Goal: Task Accomplishment & Management: Complete application form

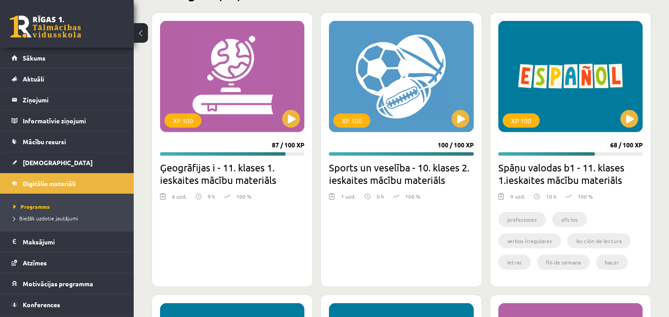
scroll to position [19, 0]
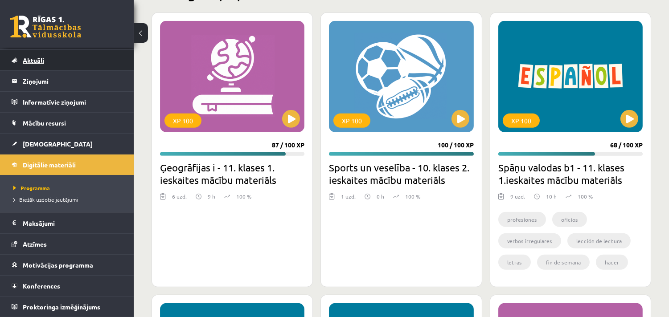
click at [48, 56] on link "Aktuāli" at bounding box center [67, 60] width 111 height 21
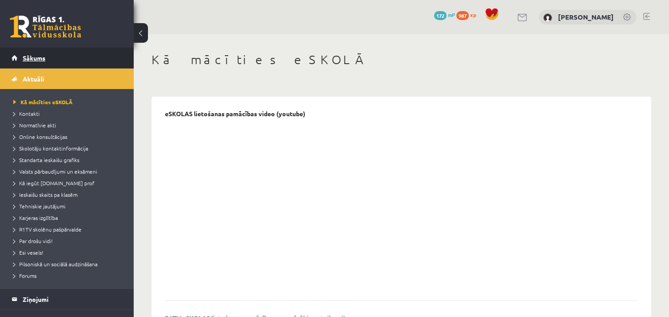
click at [51, 58] on link "Sākums" at bounding box center [67, 58] width 111 height 21
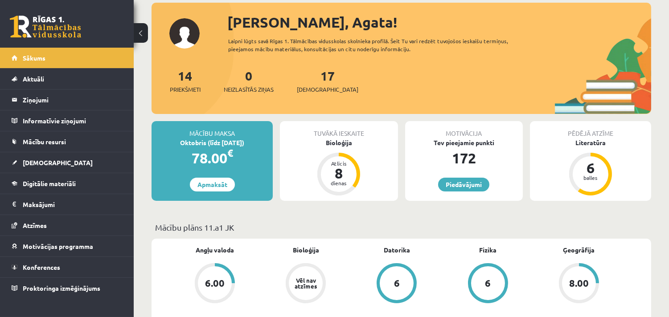
scroll to position [49, 0]
click at [345, 144] on div "Bioloģija" at bounding box center [339, 142] width 118 height 9
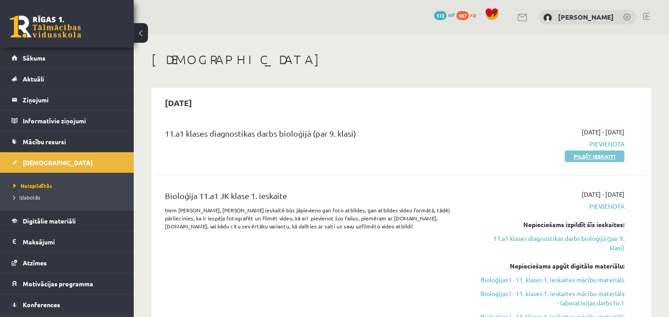
click at [584, 154] on link "Pildīt ieskaiti" at bounding box center [595, 157] width 60 height 12
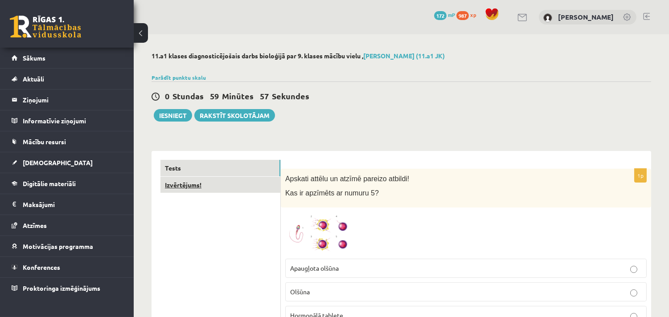
click at [206, 184] on link "Izvērtējums!" at bounding box center [221, 185] width 120 height 16
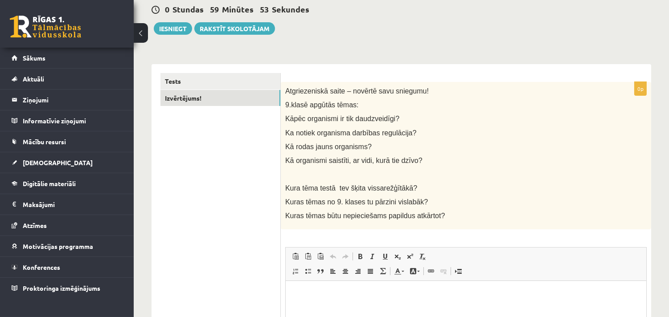
scroll to position [99, 0]
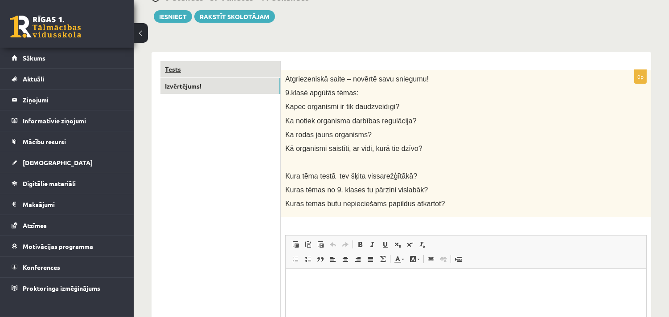
click at [216, 70] on link "Tests" at bounding box center [221, 69] width 120 height 16
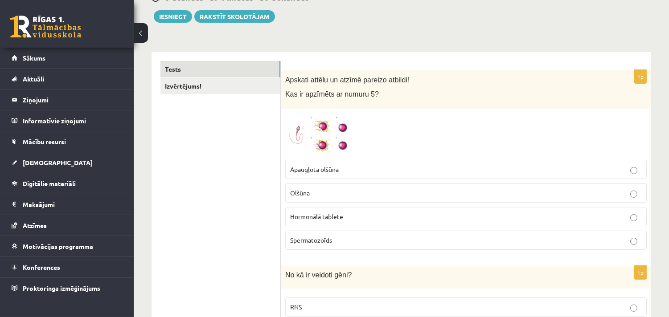
click at [319, 138] on span at bounding box center [319, 135] width 14 height 14
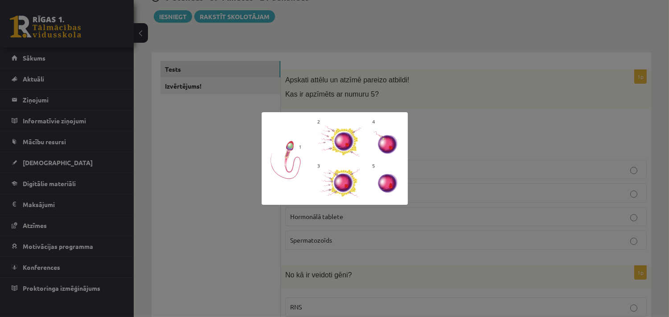
click at [471, 128] on div at bounding box center [334, 158] width 669 height 317
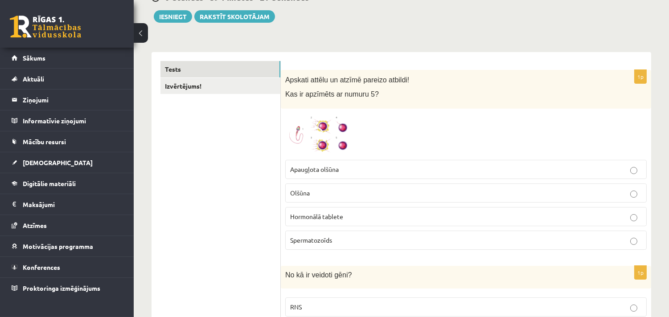
click at [309, 128] on img at bounding box center [318, 134] width 67 height 42
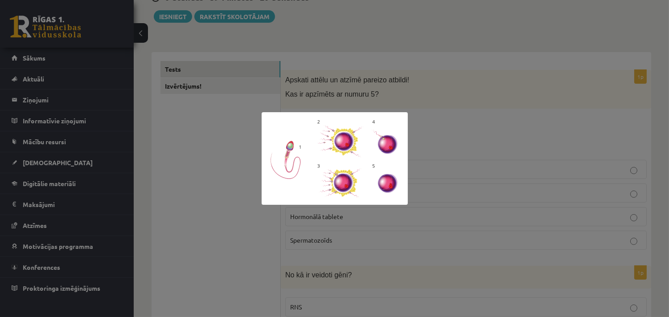
click at [470, 100] on div at bounding box center [334, 158] width 669 height 317
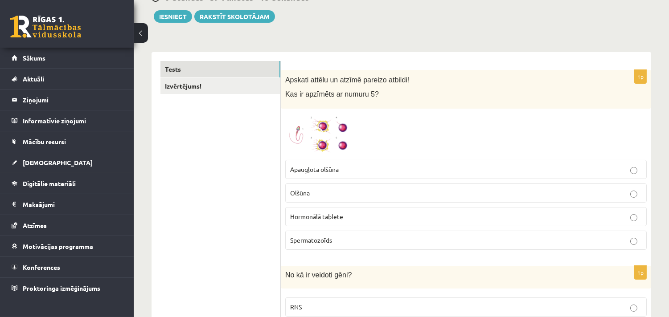
click at [301, 124] on img at bounding box center [318, 134] width 67 height 42
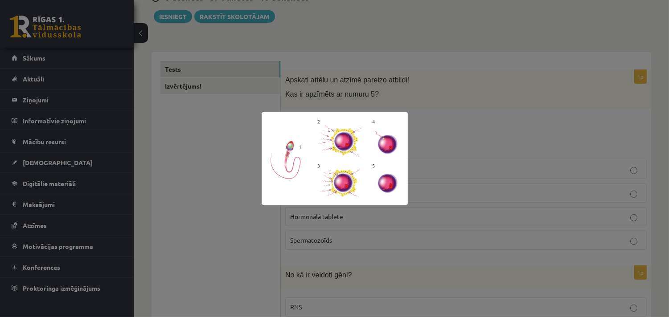
click at [482, 143] on div at bounding box center [334, 158] width 669 height 317
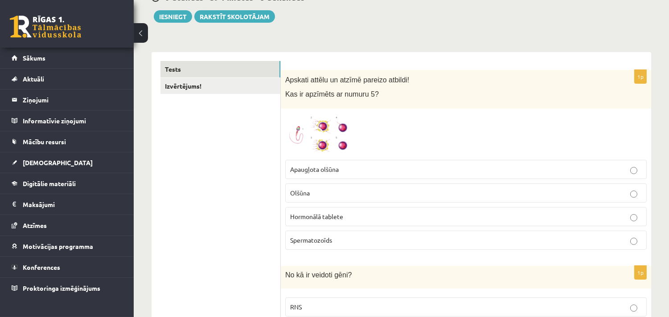
click at [316, 124] on img at bounding box center [318, 134] width 67 height 42
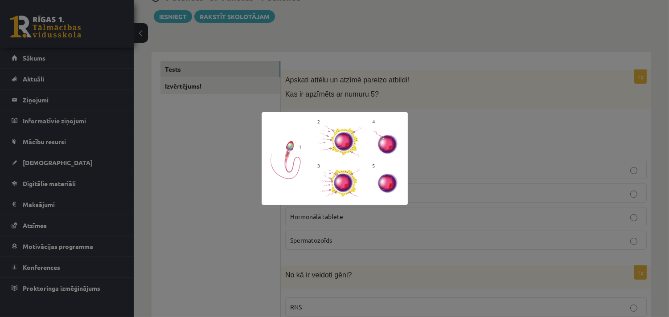
click at [458, 132] on div at bounding box center [334, 158] width 669 height 317
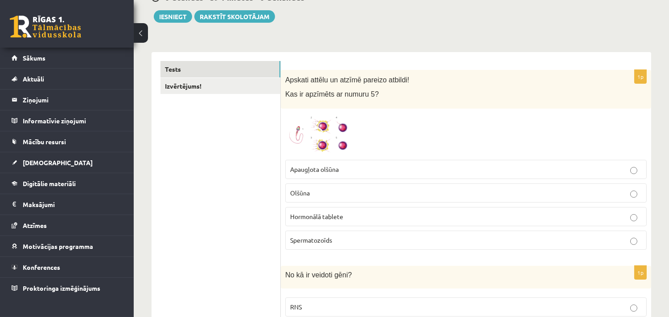
click at [384, 192] on p "Olšūna" at bounding box center [466, 193] width 352 height 9
click at [320, 137] on span at bounding box center [319, 135] width 14 height 14
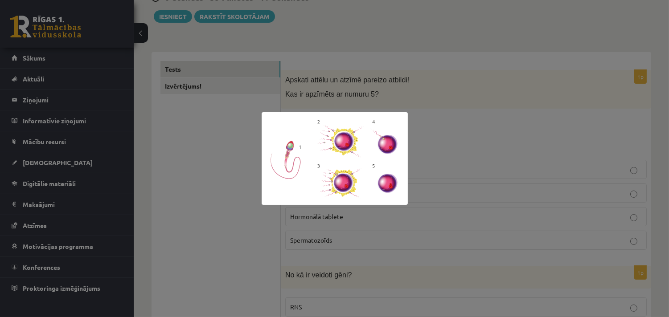
click at [337, 136] on img at bounding box center [335, 158] width 146 height 93
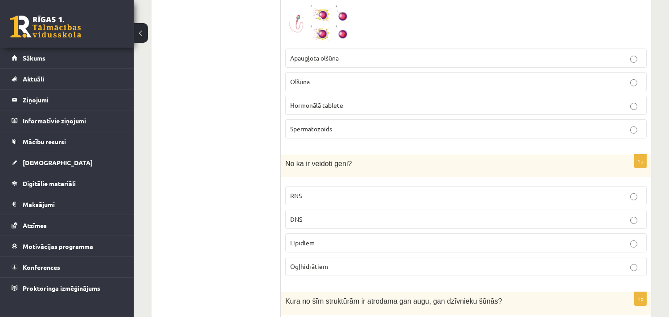
scroll to position [247, 0]
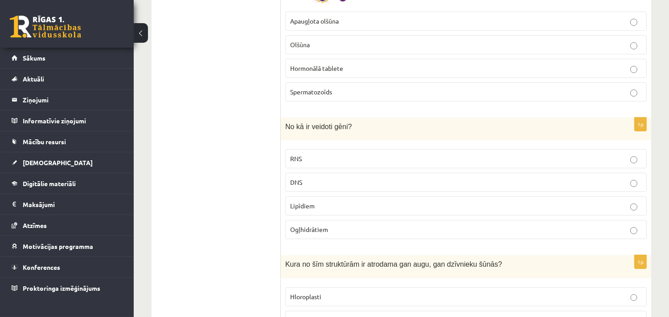
click at [350, 185] on p "DNS" at bounding box center [466, 182] width 352 height 9
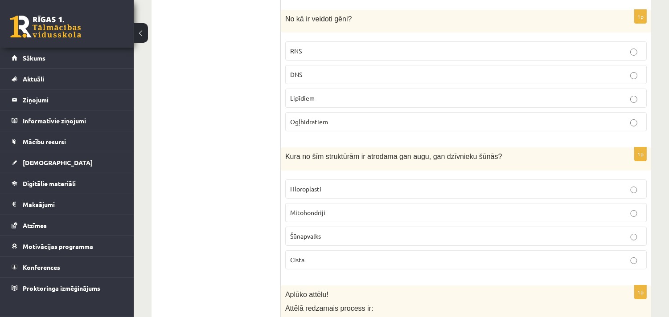
scroll to position [446, 0]
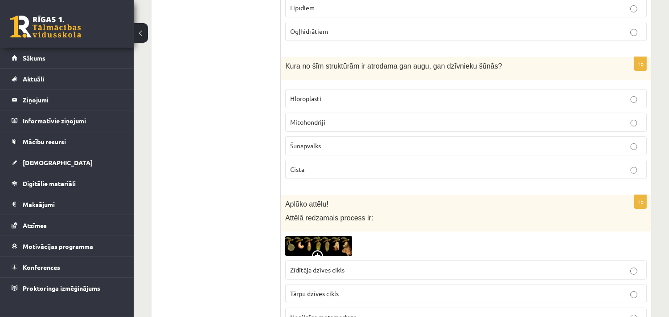
click at [309, 148] on span "Šūnapvalks" at bounding box center [305, 146] width 31 height 8
click at [356, 121] on p "Mitohondriji" at bounding box center [466, 122] width 352 height 9
click at [305, 99] on span "Hloroplasti" at bounding box center [305, 99] width 31 height 8
drag, startPoint x: 353, startPoint y: 118, endPoint x: 337, endPoint y: 102, distance: 23.3
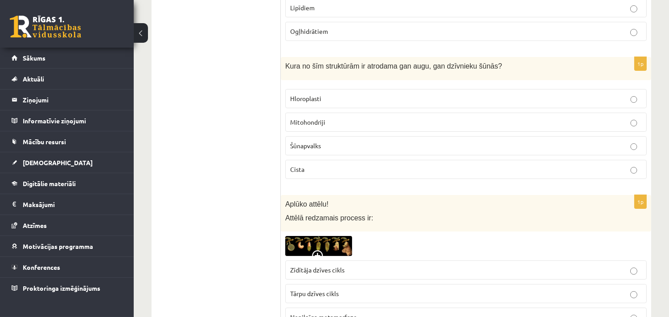
click at [350, 118] on p "Mitohondriji" at bounding box center [466, 122] width 352 height 9
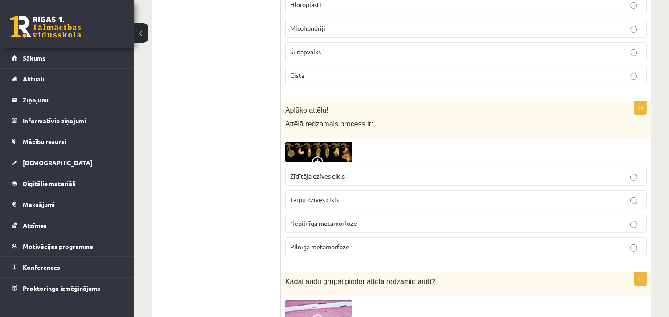
scroll to position [594, 0]
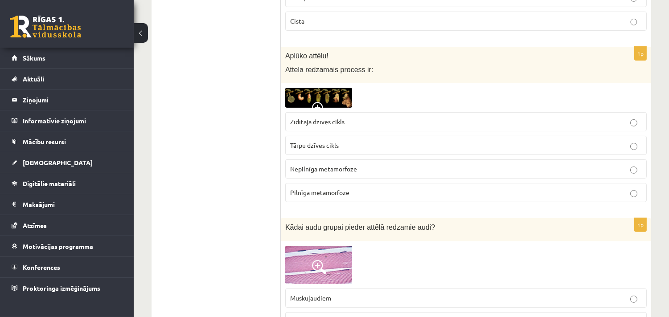
click at [336, 99] on img at bounding box center [318, 98] width 67 height 20
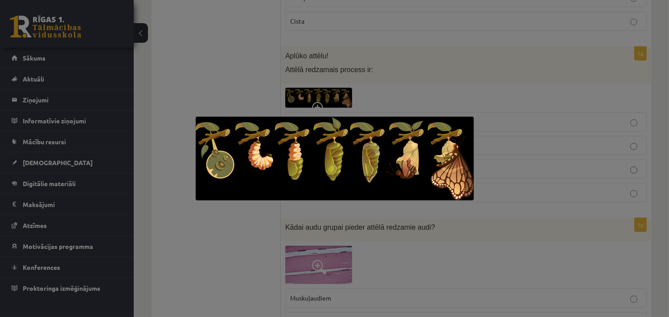
click at [655, 21] on div at bounding box center [334, 158] width 669 height 317
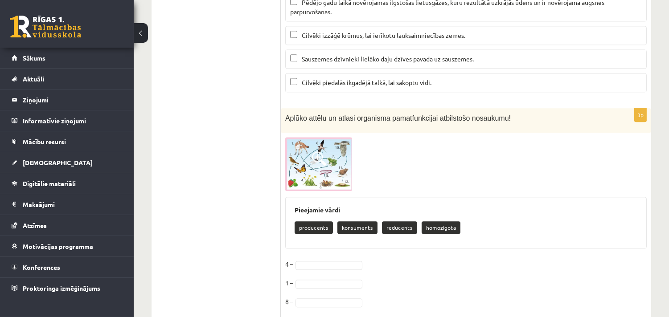
scroll to position [3800, 0]
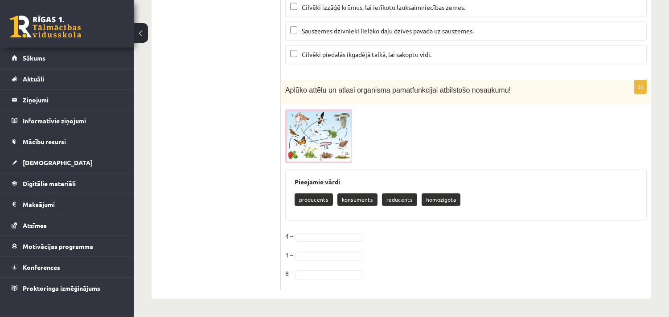
click at [309, 129] on img at bounding box center [318, 136] width 67 height 54
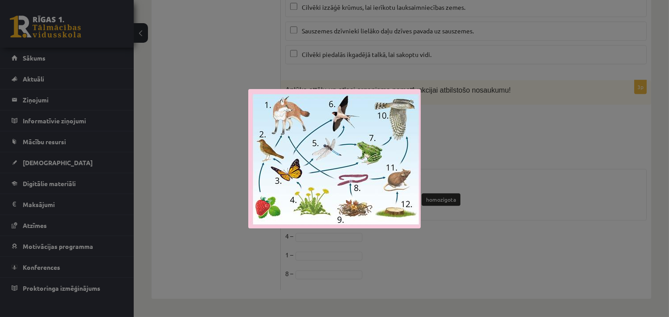
drag, startPoint x: 451, startPoint y: 126, endPoint x: 453, endPoint y: 118, distance: 8.6
click at [452, 126] on div at bounding box center [334, 158] width 669 height 317
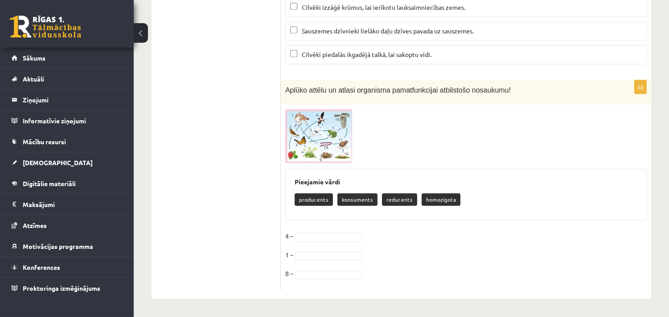
click at [326, 139] on img at bounding box center [318, 136] width 67 height 54
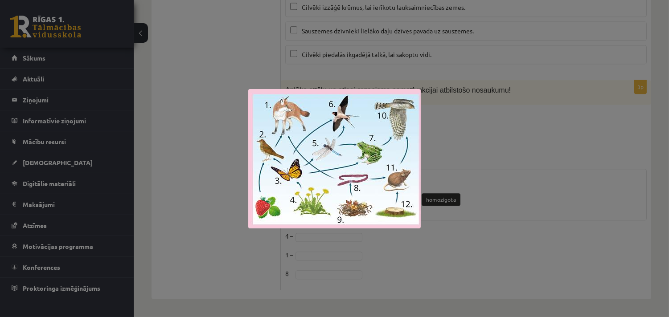
click at [394, 127] on img at bounding box center [334, 159] width 173 height 140
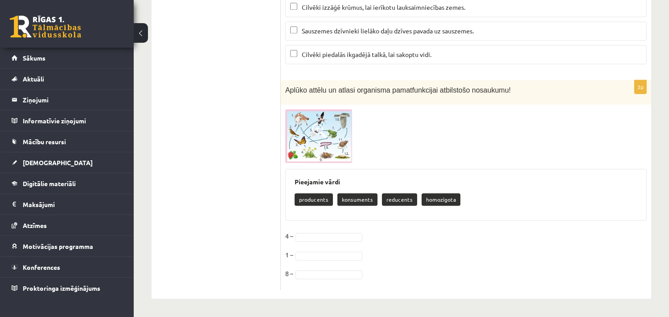
click at [337, 152] on img at bounding box center [318, 136] width 67 height 54
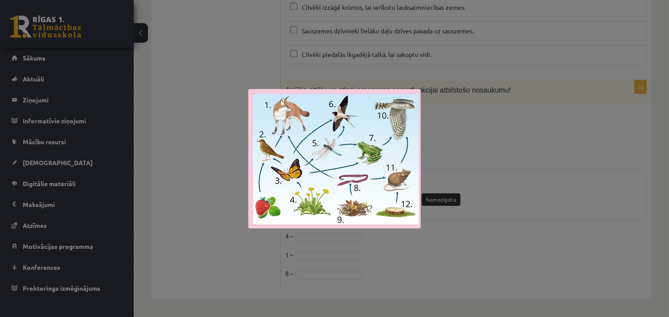
click at [507, 122] on div at bounding box center [334, 158] width 669 height 317
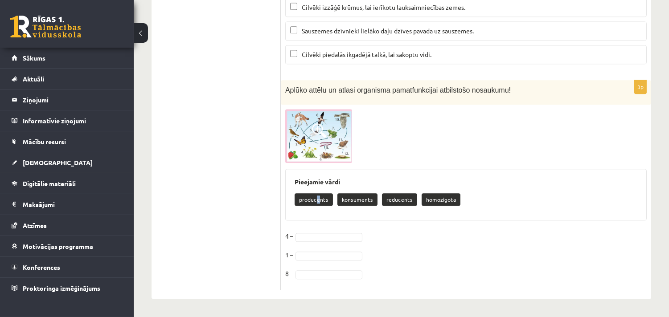
click at [317, 202] on p "producents" at bounding box center [314, 200] width 38 height 12
click at [298, 124] on img at bounding box center [318, 136] width 67 height 54
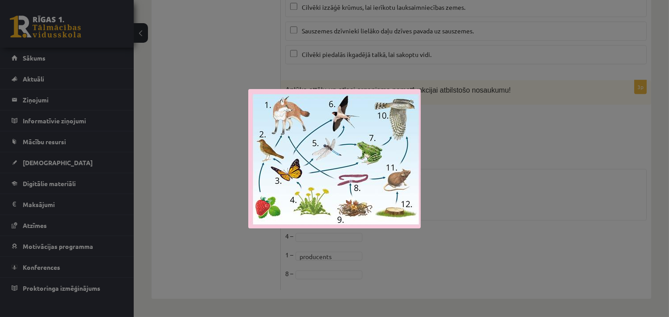
click at [478, 179] on div at bounding box center [334, 158] width 669 height 317
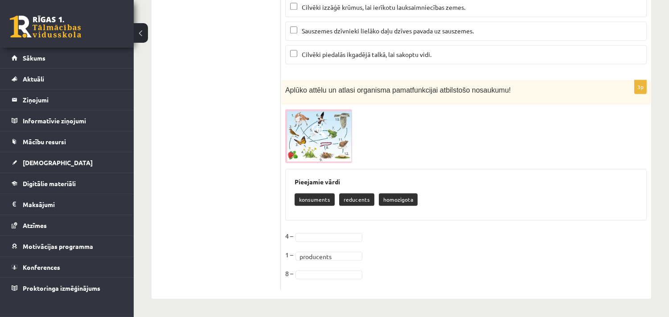
click at [320, 123] on img at bounding box center [318, 136] width 67 height 54
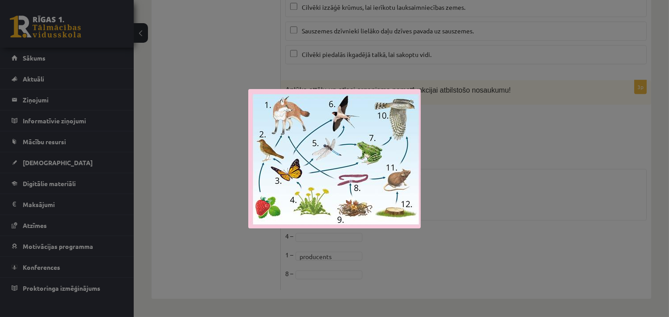
click at [513, 174] on div at bounding box center [334, 158] width 669 height 317
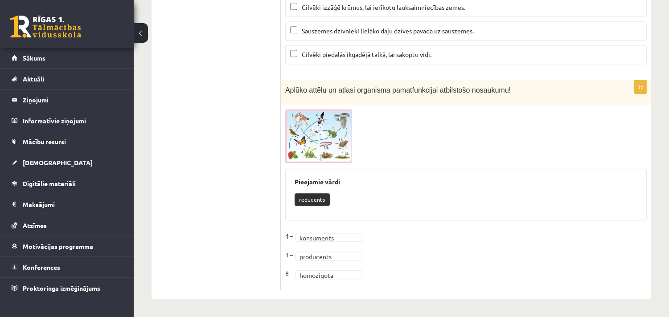
click at [329, 136] on img at bounding box center [318, 136] width 67 height 54
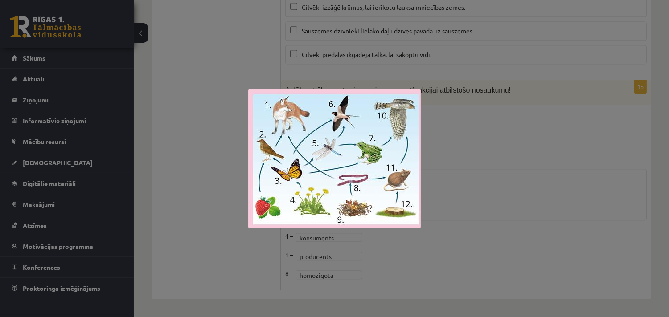
click at [533, 119] on div at bounding box center [334, 158] width 669 height 317
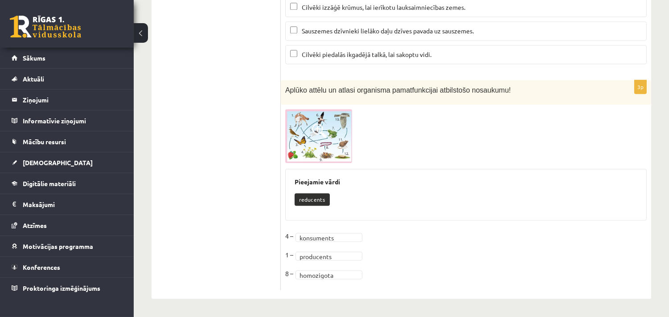
click at [333, 250] on fieldset "**********" at bounding box center [466, 258] width 362 height 56
click at [304, 148] on img at bounding box center [318, 136] width 67 height 54
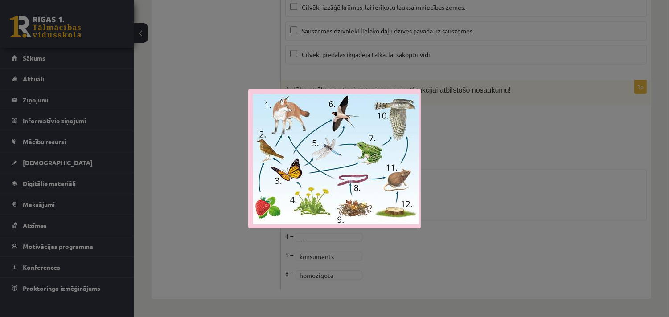
click at [447, 144] on div at bounding box center [334, 158] width 669 height 317
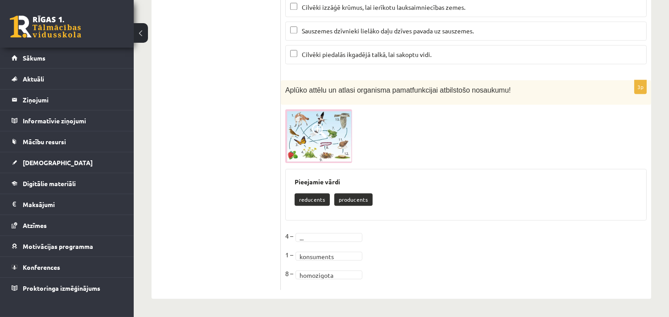
click at [323, 134] on span at bounding box center [319, 131] width 14 height 14
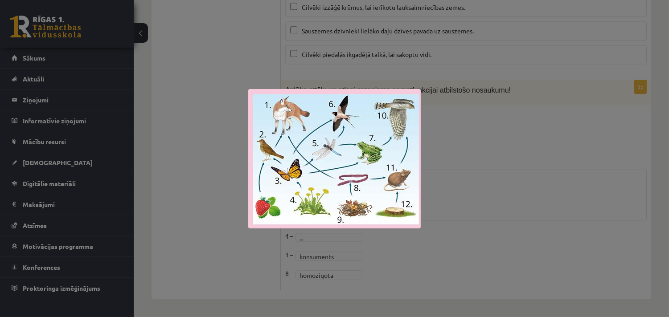
click at [499, 152] on div at bounding box center [334, 158] width 669 height 317
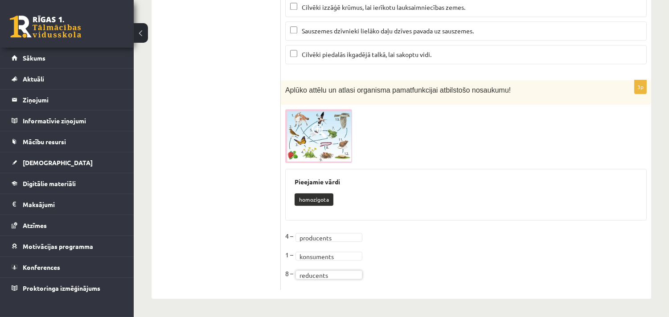
click at [338, 146] on img at bounding box center [318, 136] width 67 height 54
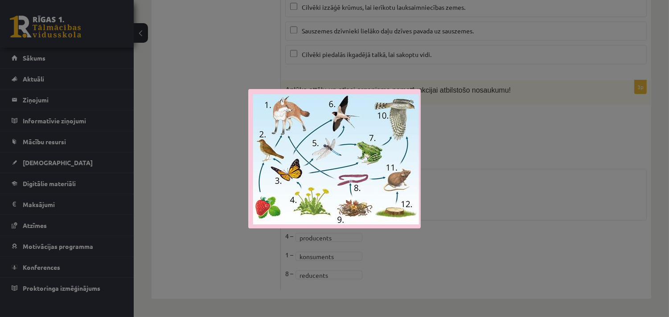
click at [452, 174] on div at bounding box center [334, 158] width 669 height 317
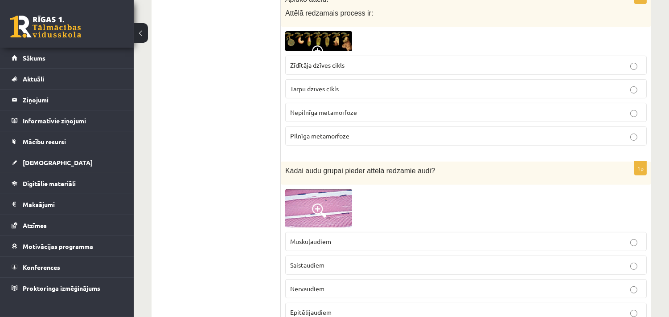
scroll to position [693, 0]
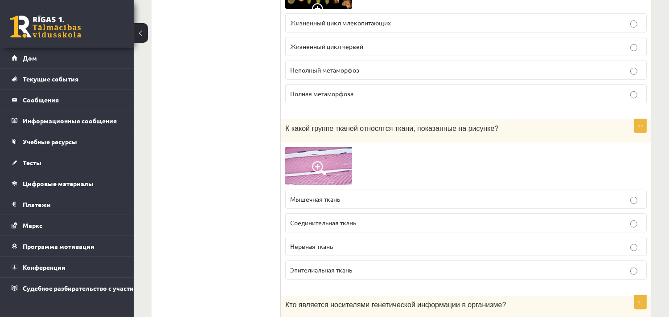
click at [293, 174] on img at bounding box center [318, 166] width 67 height 38
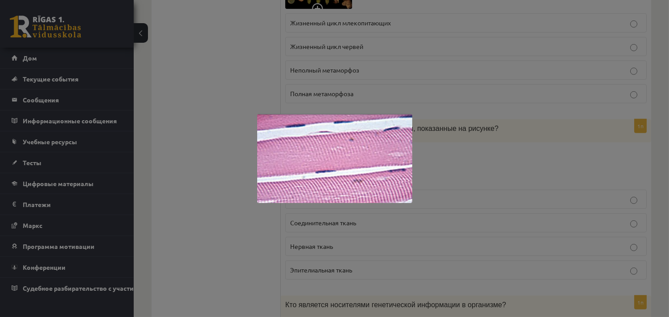
click at [437, 162] on div at bounding box center [334, 158] width 669 height 317
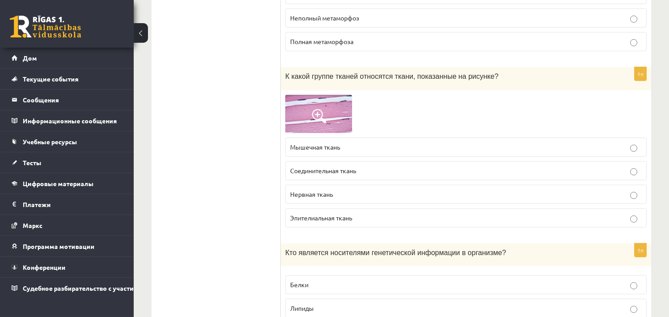
scroll to position [792, 0]
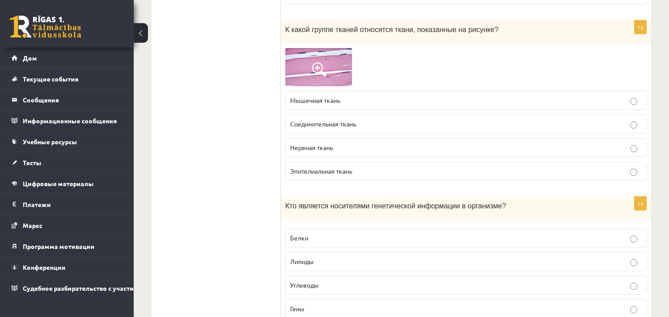
click at [368, 101] on p "Мышечная ткань" at bounding box center [466, 100] width 352 height 9
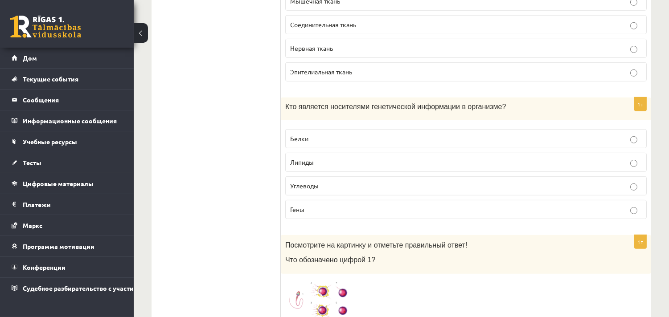
click at [325, 210] on p "Гены" at bounding box center [466, 209] width 352 height 9
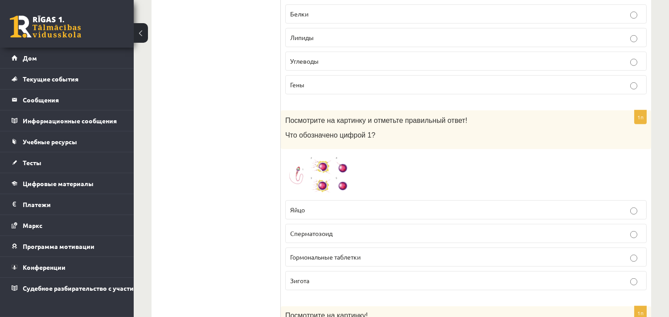
scroll to position [1040, 0]
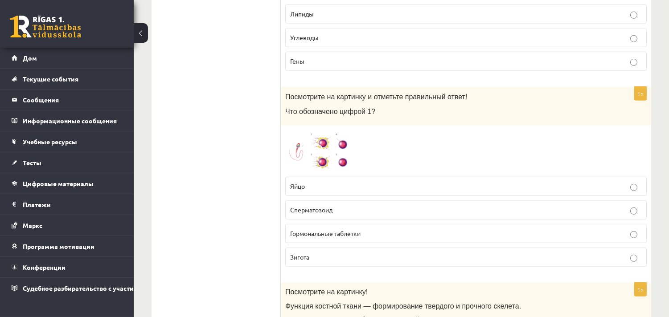
click at [321, 150] on span at bounding box center [319, 151] width 14 height 14
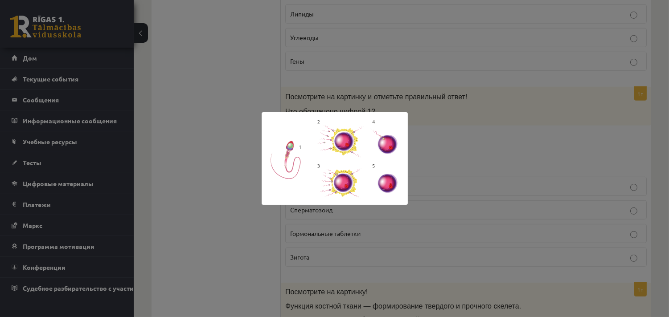
click at [422, 118] on div at bounding box center [334, 158] width 669 height 317
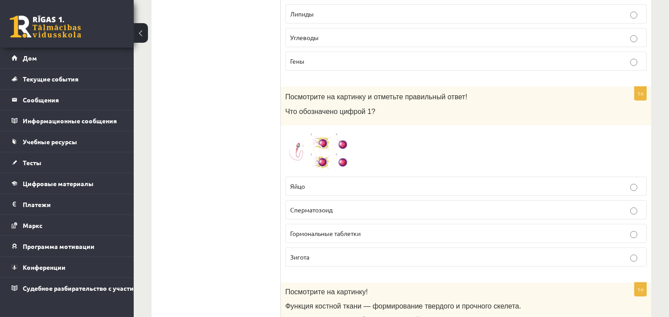
click at [336, 215] on p "Сперматозоид" at bounding box center [466, 210] width 352 height 9
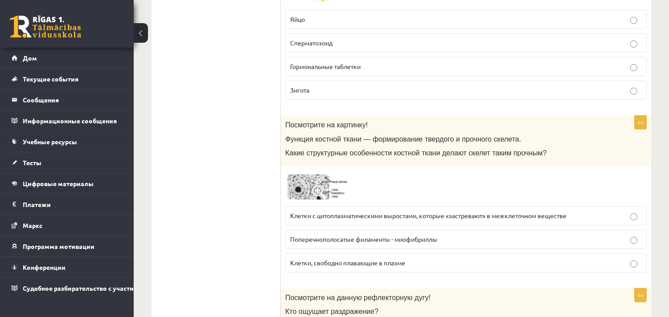
scroll to position [1238, 0]
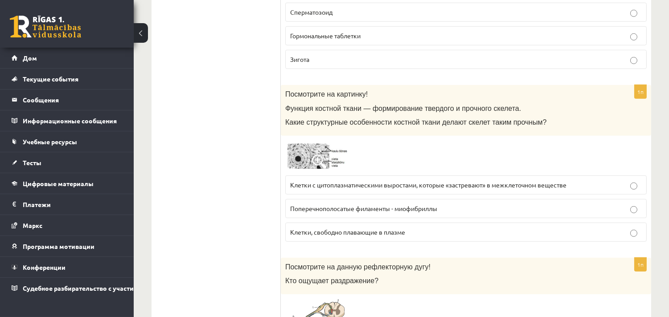
click at [312, 158] on span at bounding box center [319, 162] width 14 height 14
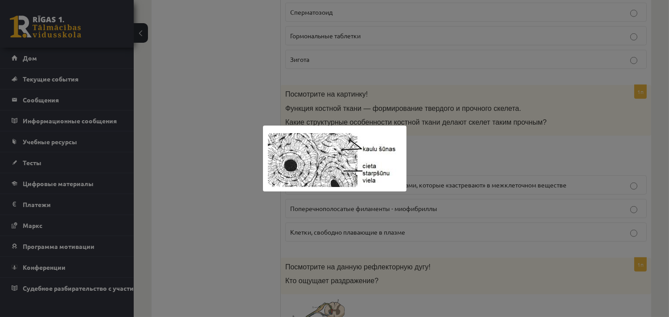
click at [396, 148] on img at bounding box center [335, 159] width 144 height 66
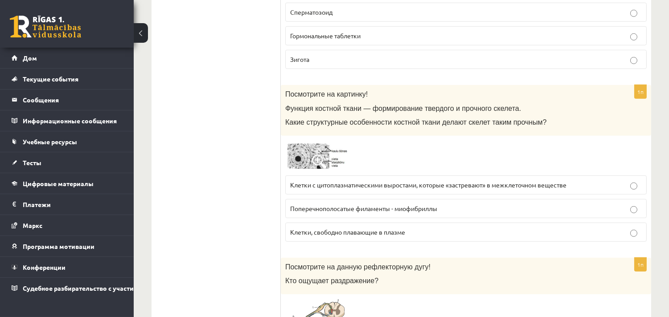
click at [412, 189] on font "Клетки с цитоплазматическими выростами, которые «застревают» в межклеточном вещ…" at bounding box center [428, 185] width 276 height 8
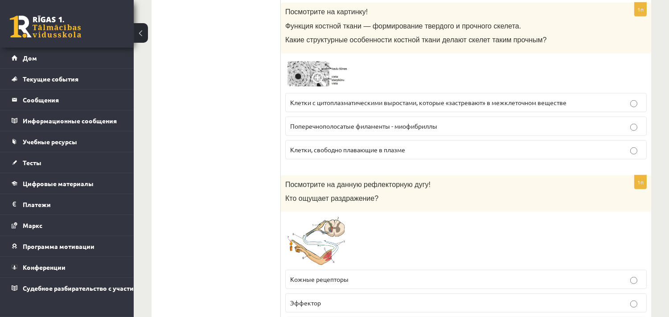
scroll to position [1387, 0]
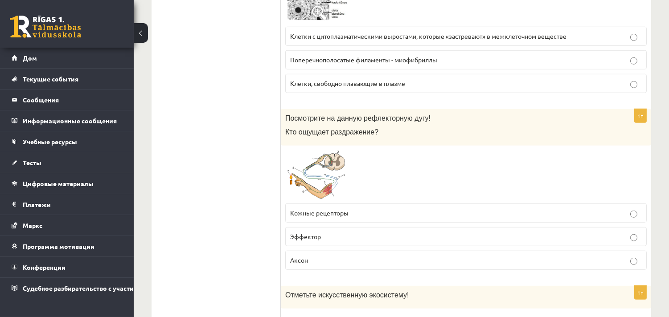
drag, startPoint x: 350, startPoint y: 235, endPoint x: 358, endPoint y: 235, distance: 8.0
click at [358, 235] on label "Эффектор" at bounding box center [466, 236] width 362 height 19
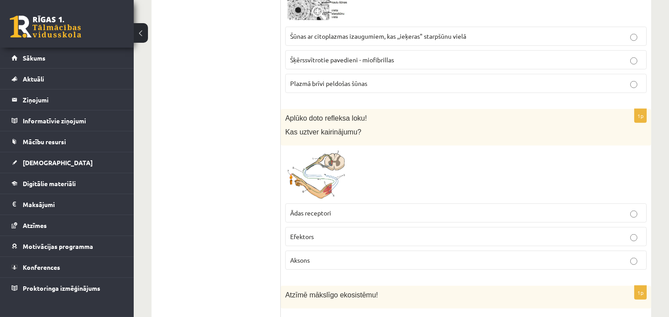
click at [305, 223] on label "Ādas receptori" at bounding box center [466, 213] width 362 height 19
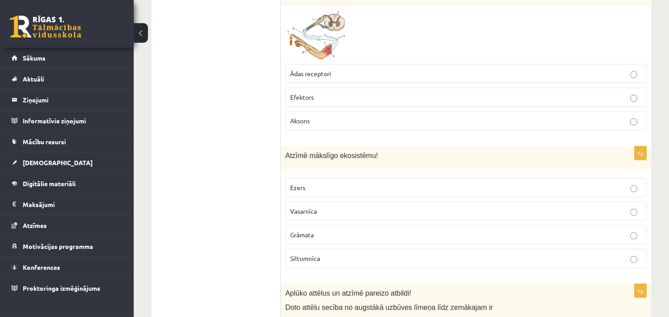
scroll to position [1585, 0]
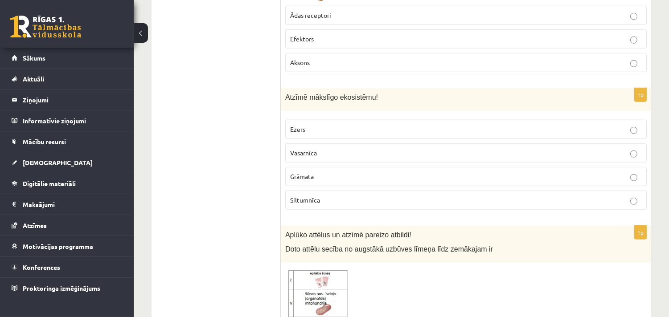
click at [363, 205] on p "Siltumnīca" at bounding box center [466, 200] width 352 height 9
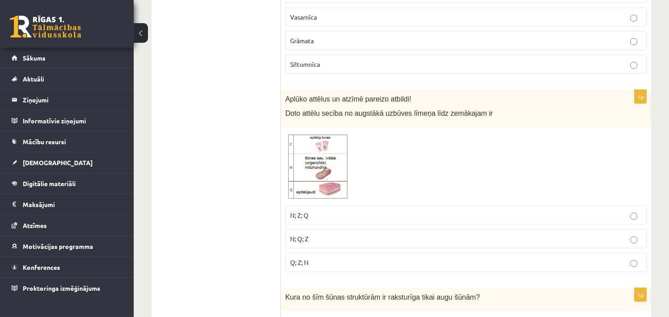
scroll to position [1734, 0]
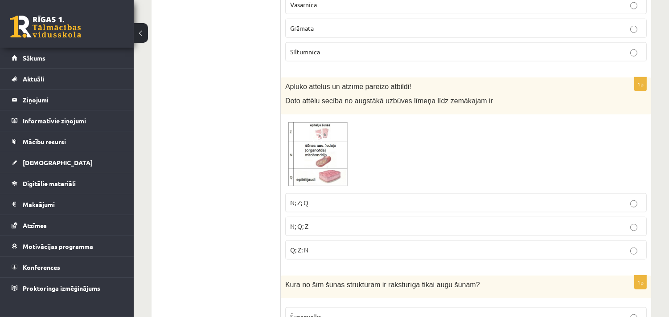
click at [309, 140] on img at bounding box center [318, 154] width 67 height 70
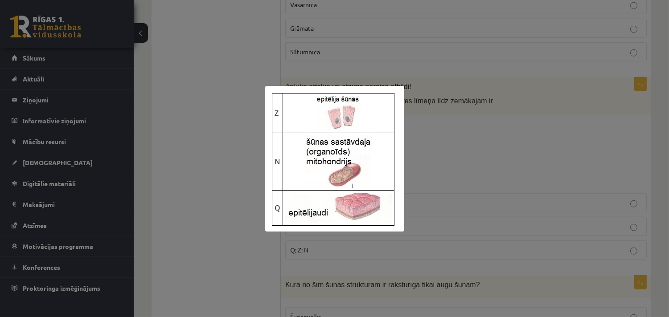
click at [438, 149] on div at bounding box center [334, 158] width 669 height 317
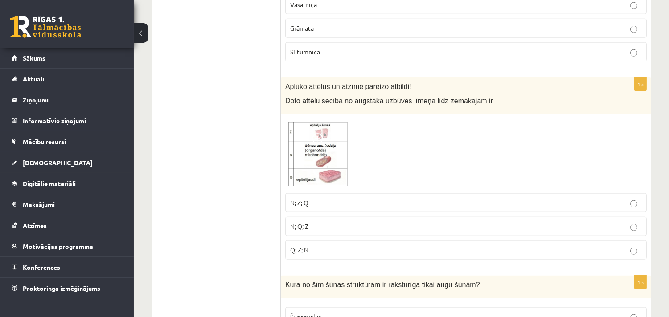
click at [504, 149] on div at bounding box center [466, 154] width 362 height 70
click at [322, 139] on span at bounding box center [319, 140] width 14 height 14
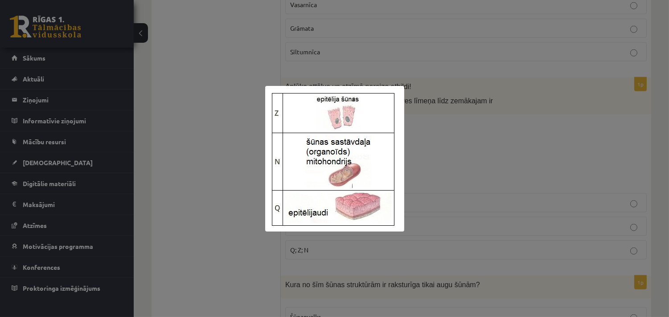
click at [448, 124] on div at bounding box center [334, 158] width 669 height 317
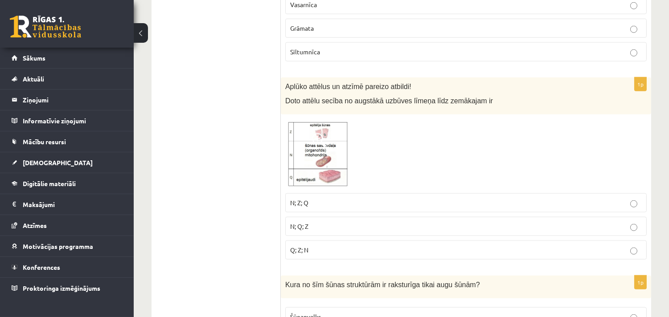
click at [323, 175] on img at bounding box center [318, 154] width 67 height 70
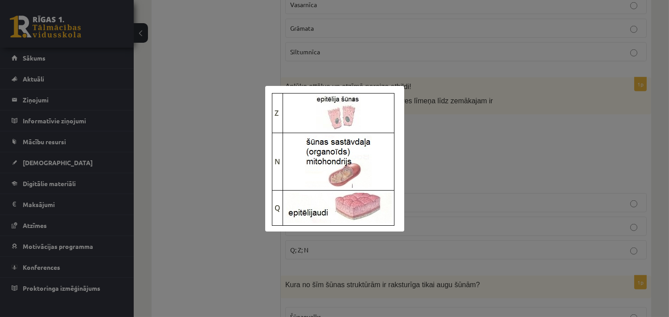
click at [490, 136] on div at bounding box center [334, 158] width 669 height 317
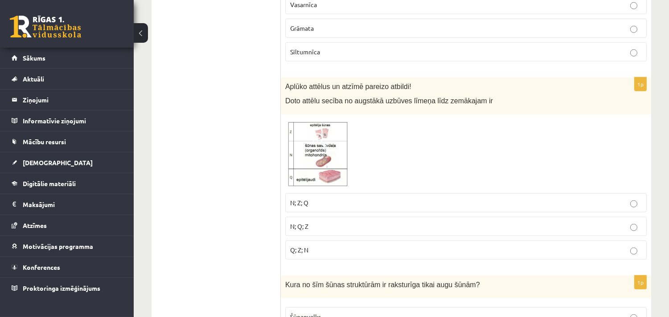
click at [339, 144] on img at bounding box center [318, 154] width 67 height 70
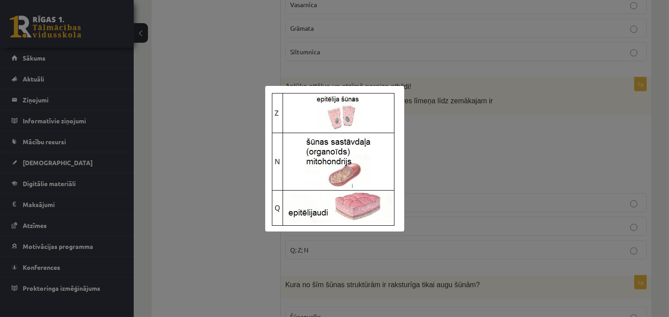
click at [484, 165] on div at bounding box center [334, 158] width 669 height 317
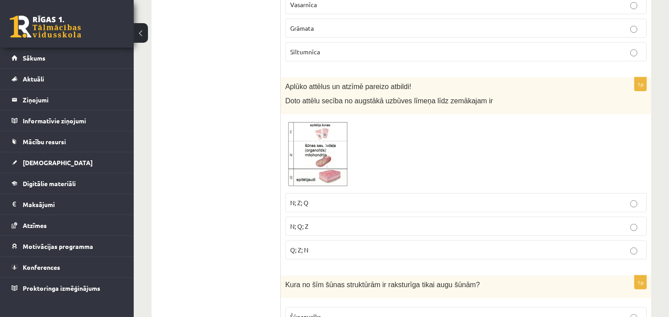
click at [301, 253] on span "Q; Z; N" at bounding box center [299, 250] width 18 height 8
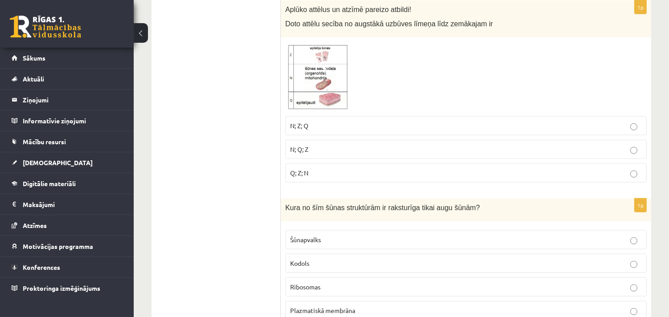
scroll to position [1883, 0]
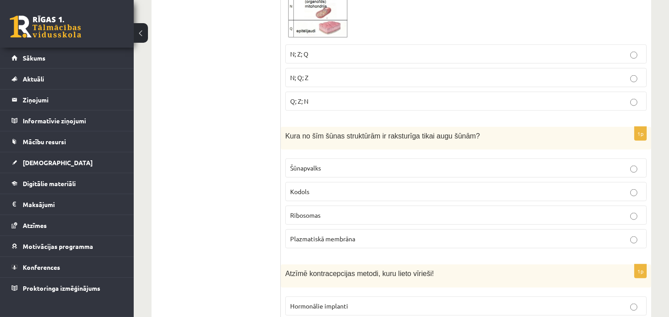
click at [359, 173] on p "Šūnapvalks" at bounding box center [466, 168] width 352 height 9
click at [377, 194] on p "Kodols" at bounding box center [466, 191] width 352 height 9
click at [385, 178] on label "Šūnapvalks" at bounding box center [466, 168] width 362 height 19
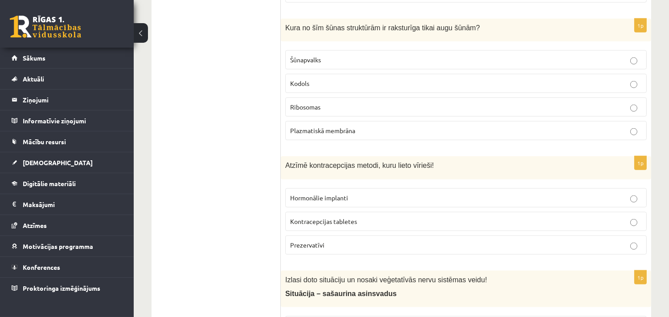
scroll to position [2031, 0]
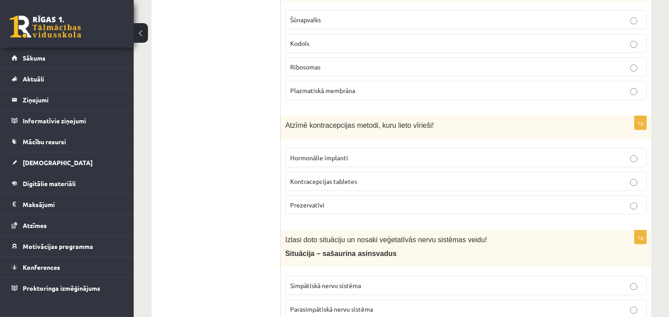
click at [372, 208] on p "Prezervatīvi" at bounding box center [466, 205] width 352 height 9
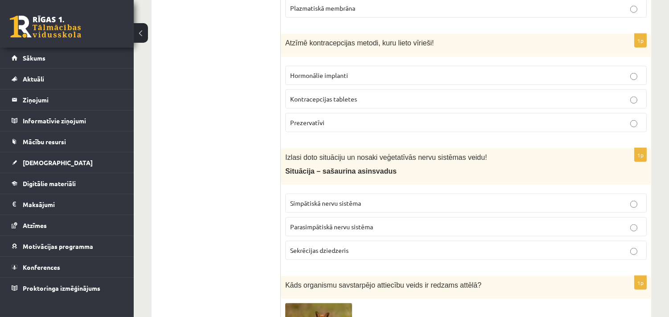
scroll to position [2130, 0]
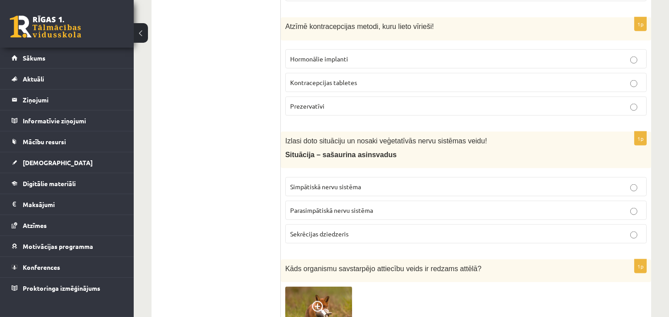
drag, startPoint x: 343, startPoint y: 190, endPoint x: 340, endPoint y: 184, distance: 6.4
click at [343, 189] on span "Simpātiskā nervu sistēma" at bounding box center [325, 187] width 71 height 8
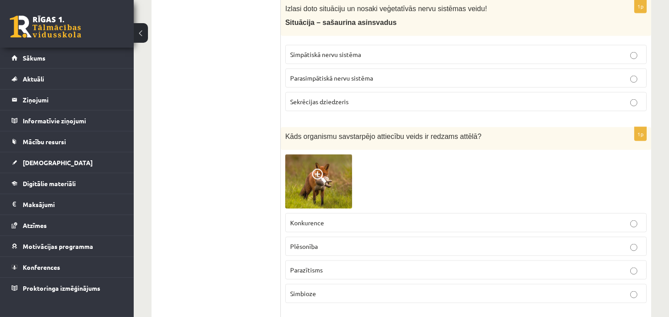
scroll to position [2279, 0]
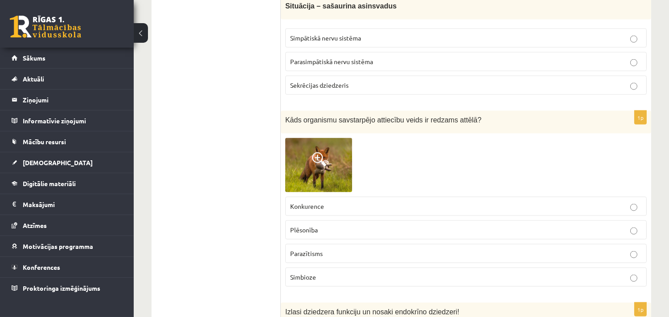
click at [329, 186] on img at bounding box center [318, 165] width 67 height 54
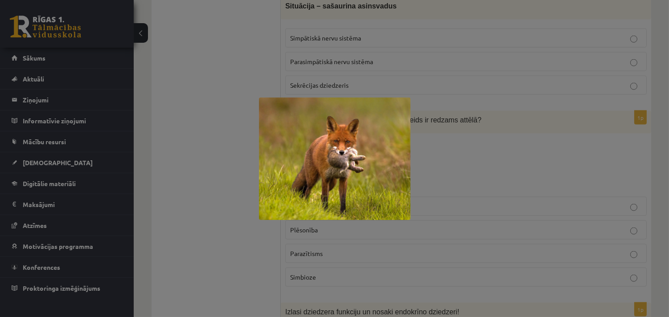
click at [453, 140] on div at bounding box center [334, 158] width 669 height 317
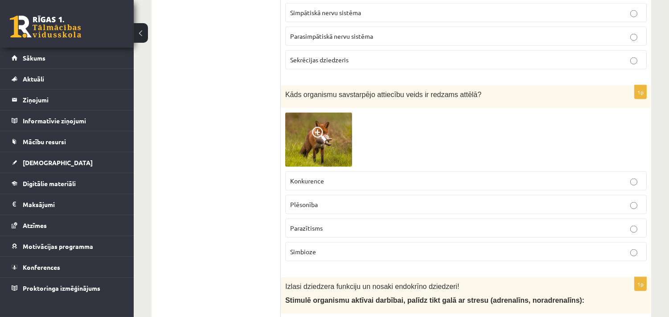
scroll to position [2329, 0]
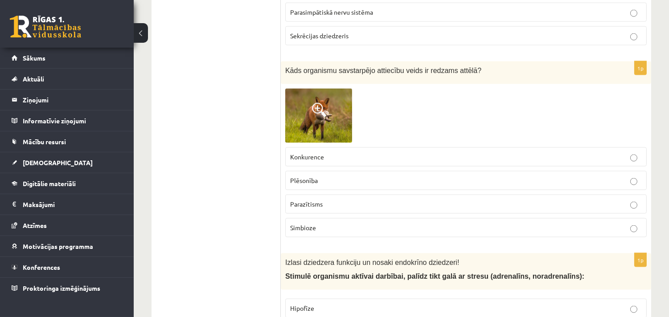
click at [325, 128] on img at bounding box center [318, 116] width 67 height 54
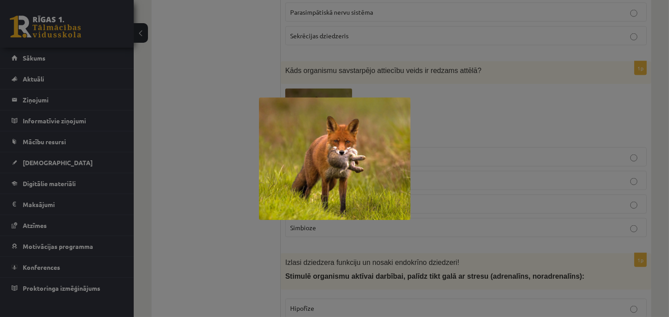
click at [423, 130] on div at bounding box center [334, 158] width 669 height 317
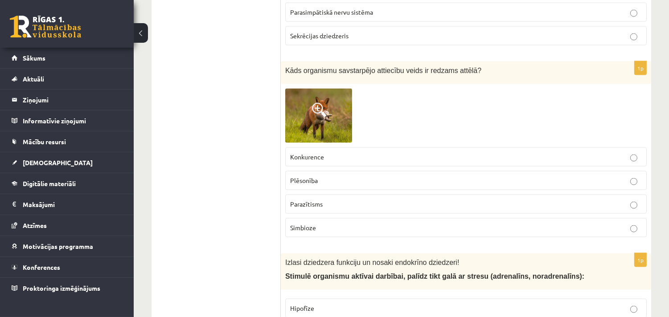
click at [341, 181] on p "Plēsonība" at bounding box center [466, 180] width 352 height 9
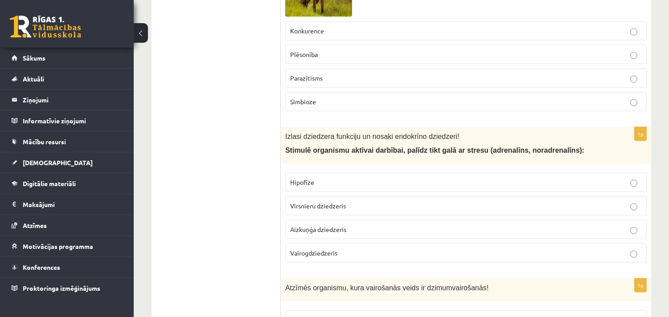
scroll to position [2477, 0]
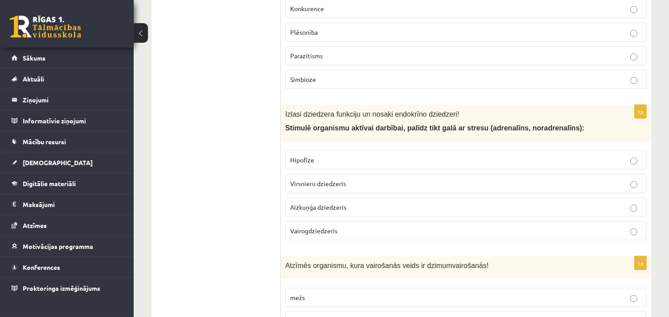
drag, startPoint x: 313, startPoint y: 189, endPoint x: 327, endPoint y: 183, distance: 15.2
click at [315, 188] on span "Virsnieru dziedzeris" at bounding box center [318, 184] width 56 height 8
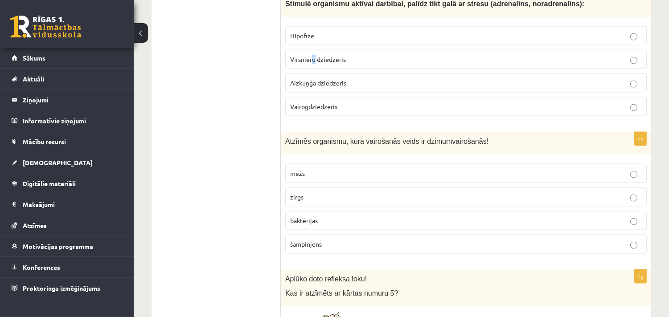
scroll to position [2527, 0]
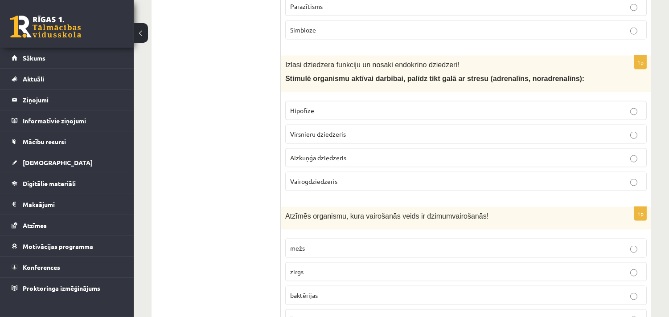
click at [373, 135] on label "Virsnieru dziedzeris" at bounding box center [466, 134] width 362 height 19
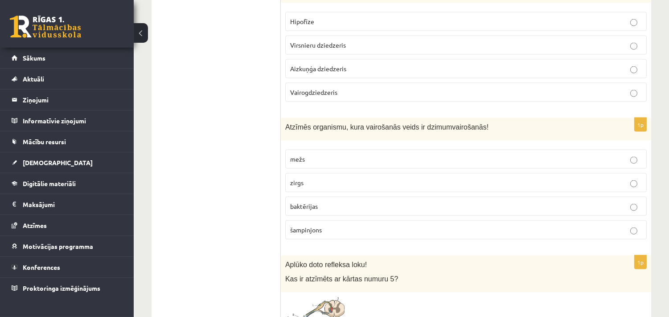
scroll to position [2625, 0]
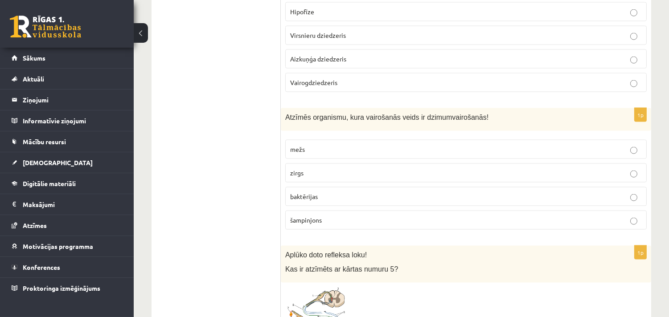
click at [363, 178] on p "zirgs" at bounding box center [466, 173] width 352 height 9
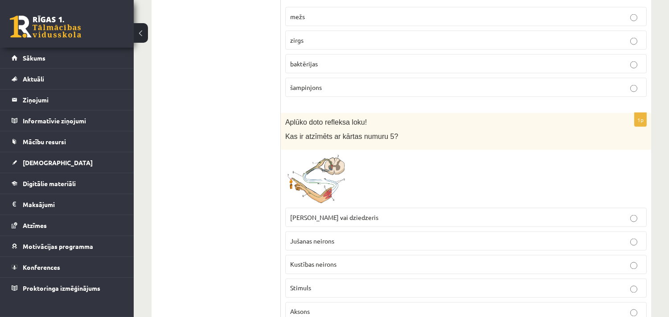
scroll to position [2774, 0]
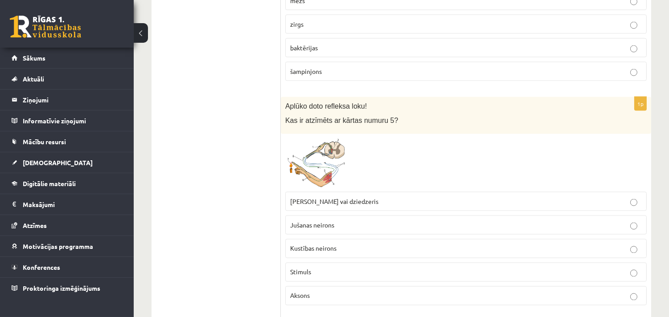
click at [323, 167] on span at bounding box center [319, 160] width 14 height 14
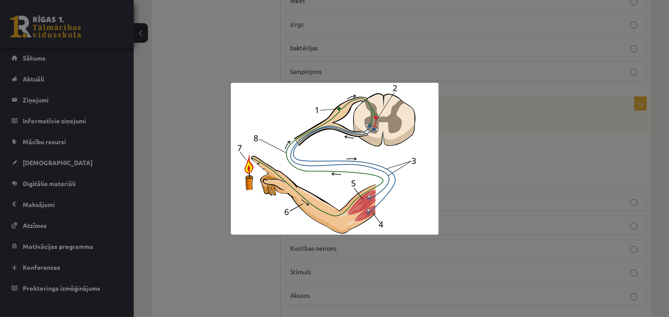
click at [501, 140] on div at bounding box center [334, 158] width 669 height 317
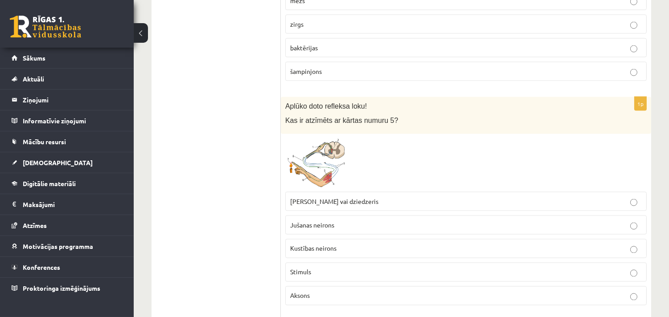
scroll to position [2824, 0]
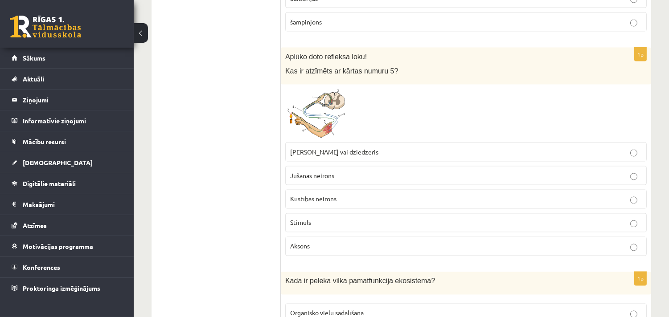
click at [387, 157] on p "Muskulis vai dziedzeris" at bounding box center [466, 152] width 352 height 9
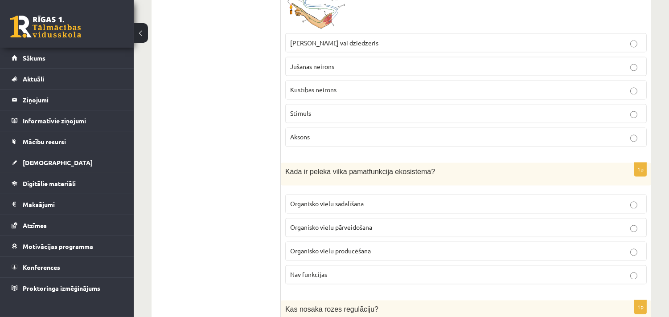
scroll to position [2972, 0]
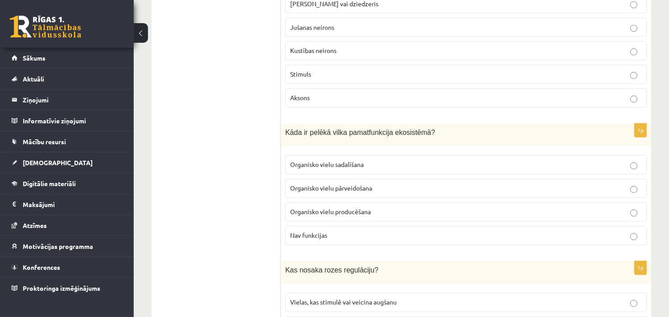
drag, startPoint x: 350, startPoint y: 194, endPoint x: 350, endPoint y: 188, distance: 5.8
click at [350, 193] on span "Organisko vielu pārveidošana" at bounding box center [331, 189] width 82 height 8
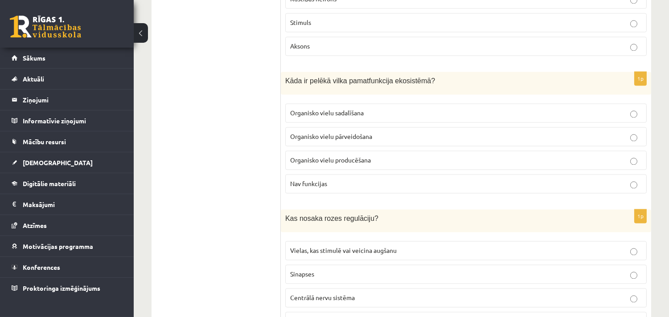
scroll to position [3121, 0]
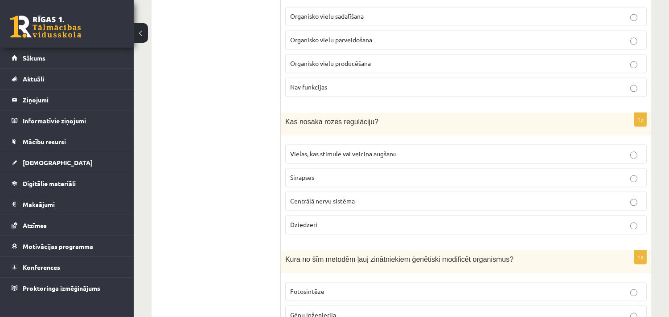
click at [396, 152] on fieldset "Vielas, kas stimulē vai veicina augšanu Sinapses Centrālā nervu sistēma Dziedze…" at bounding box center [466, 188] width 362 height 97
click at [396, 153] on label "Vielas, kas stimulē vai veicina augšanu" at bounding box center [466, 153] width 362 height 19
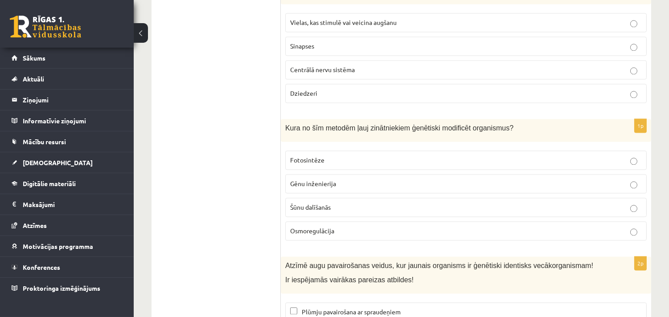
scroll to position [3270, 0]
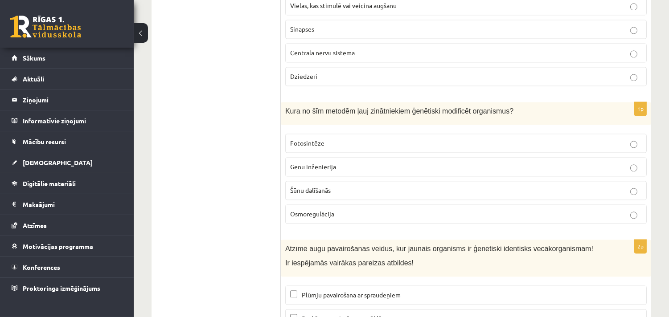
click at [501, 165] on label "Gēnu inženierija" at bounding box center [466, 166] width 362 height 19
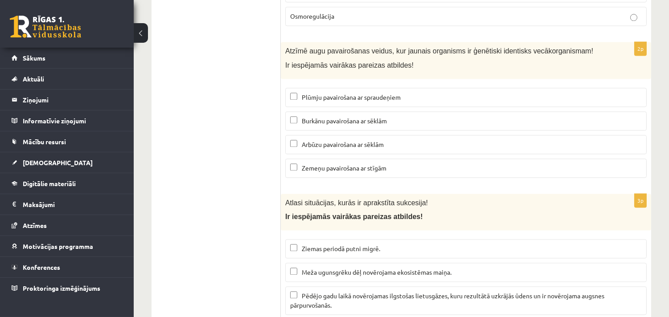
click at [385, 125] on span "Burkānu pavairošana ar sēklām" at bounding box center [344, 121] width 85 height 8
click at [389, 149] on p "Arbūzu pavairošana ar sēklām" at bounding box center [466, 144] width 352 height 9
click at [380, 172] on span "Zemeņu pavairošana ar stīgām" at bounding box center [344, 168] width 85 height 8
click at [328, 148] on span "Arbūzu pavairošana ar sēklām" at bounding box center [343, 144] width 82 height 8
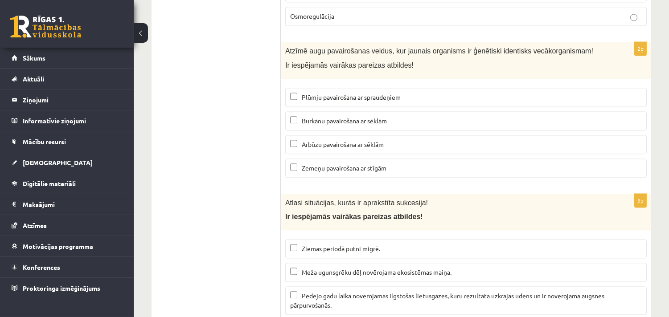
click at [353, 101] on span "Plūmju pavairošana ar spraudeņiem" at bounding box center [351, 97] width 99 height 8
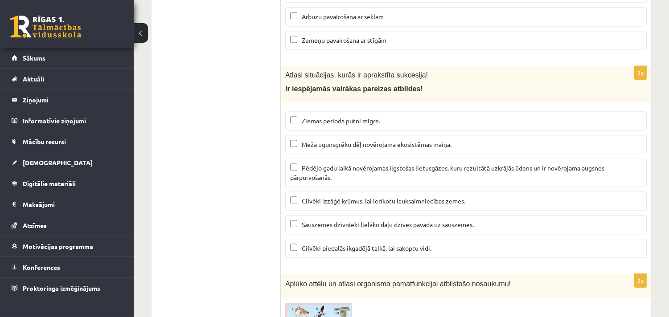
scroll to position [3617, 0]
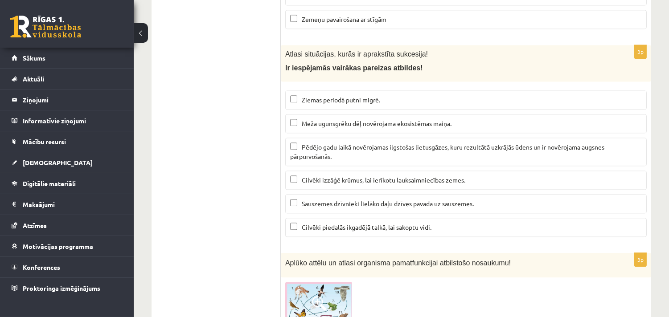
drag, startPoint x: 328, startPoint y: 127, endPoint x: 329, endPoint y: 143, distance: 16.5
click at [328, 127] on label "Meža ugunsgrēku dēļ novērojama ekosistēmas maiņa." at bounding box center [466, 123] width 362 height 19
click at [332, 154] on span "Pēdējo gadu laikā novērojamas ilgstošas lietusgāzes, kuru rezultātā uzkrājās ūd…" at bounding box center [447, 151] width 314 height 17
click at [353, 185] on p "Cilvēki izzāģē krūmus, lai ierīkotu lauksaimniecības zemes." at bounding box center [466, 180] width 352 height 9
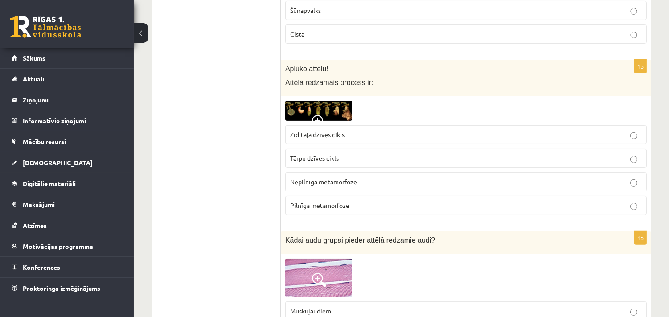
scroll to position [579, 0]
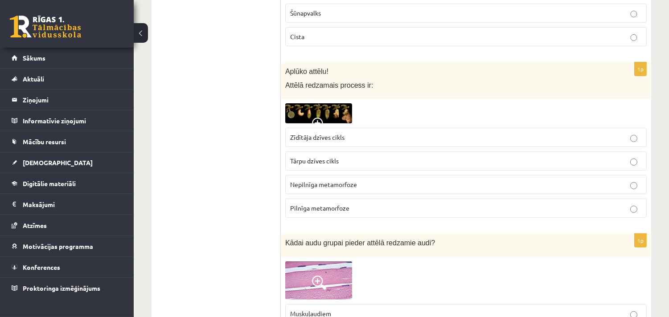
click at [349, 181] on label "Nepilnīga metamorfoze" at bounding box center [466, 184] width 362 height 19
click at [330, 104] on img at bounding box center [318, 113] width 67 height 20
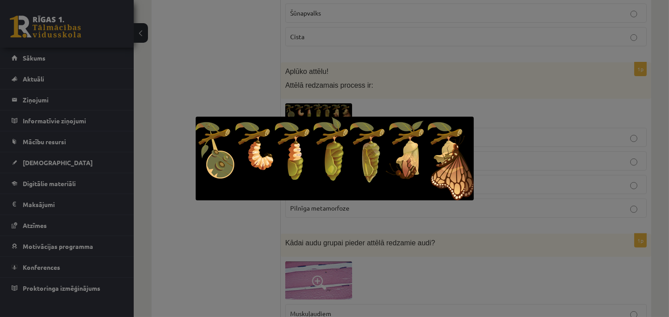
click at [488, 45] on div at bounding box center [334, 158] width 669 height 317
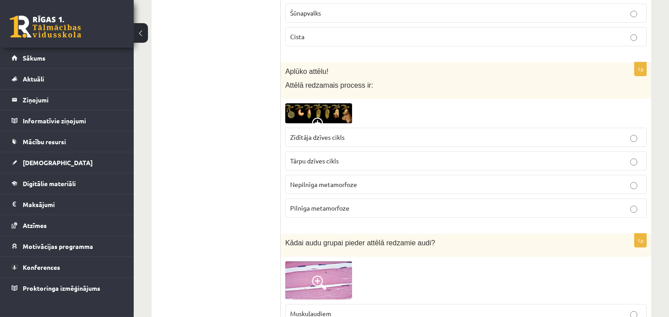
click at [356, 203] on label "Pilnīga metamorfoze" at bounding box center [466, 208] width 362 height 19
click at [356, 186] on span "Nepilnīga metamorfoze" at bounding box center [323, 185] width 67 height 8
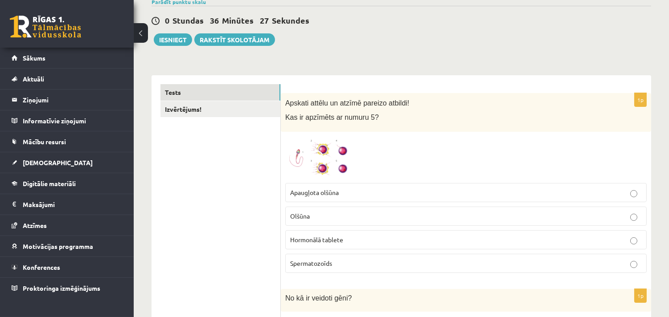
scroll to position [0, 0]
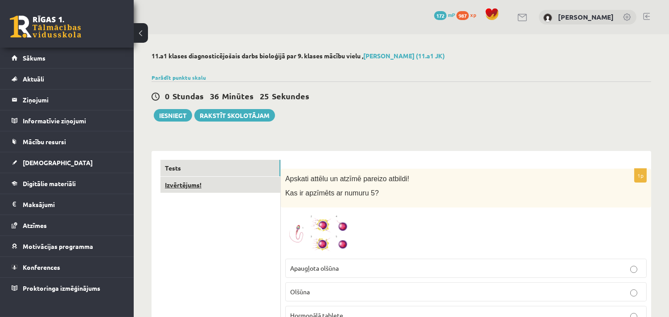
click at [197, 192] on link "Izvērtējums!" at bounding box center [221, 185] width 120 height 16
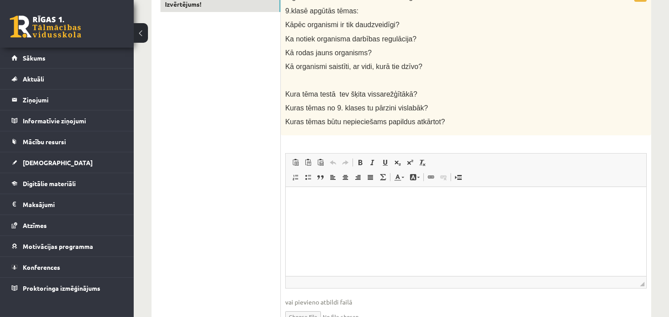
scroll to position [198, 0]
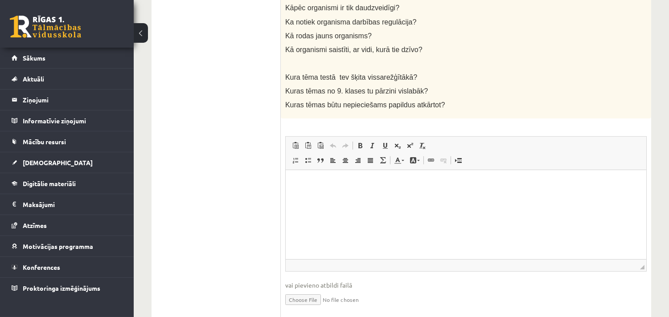
click at [324, 189] on html at bounding box center [465, 183] width 361 height 27
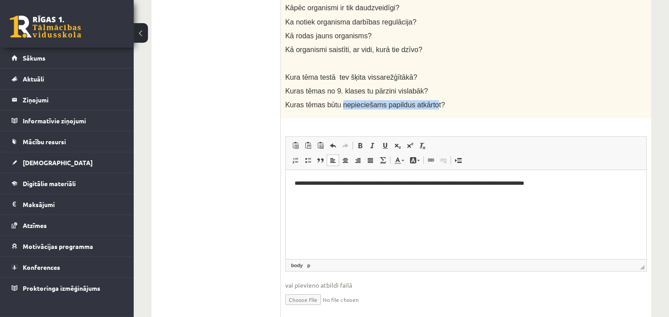
drag, startPoint x: 359, startPoint y: 103, endPoint x: 421, endPoint y: 107, distance: 62.1
click at [426, 106] on span "Kuras tēmas būtu nepieciešams papildus atkārtot?" at bounding box center [365, 105] width 160 height 8
copy span "nepieciešams papildus atkārto"
click at [589, 181] on p "**********" at bounding box center [465, 183] width 343 height 9
click at [301, 198] on html "**********" at bounding box center [465, 188] width 361 height 37
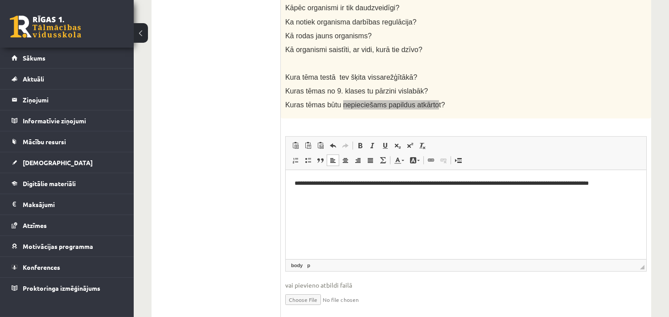
click at [329, 185] on p "**********" at bounding box center [465, 188] width 343 height 19
click at [317, 194] on p "**********" at bounding box center [465, 188] width 343 height 19
click at [444, 64] on p at bounding box center [443, 63] width 317 height 9
click at [331, 191] on p "**********" at bounding box center [465, 188] width 343 height 19
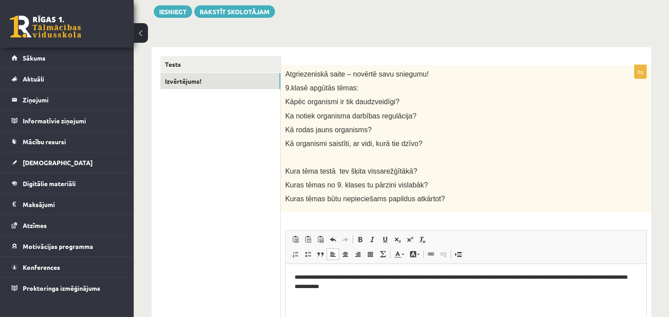
scroll to position [0, 0]
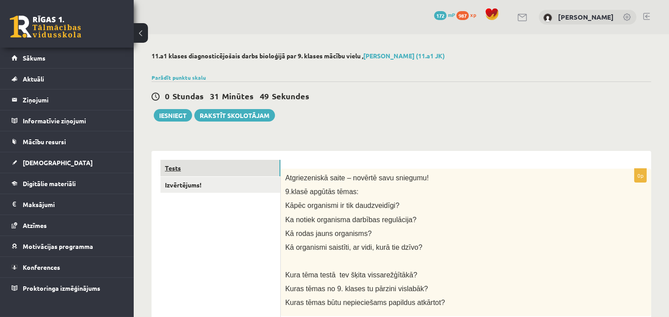
click at [220, 169] on link "Tests" at bounding box center [221, 168] width 120 height 16
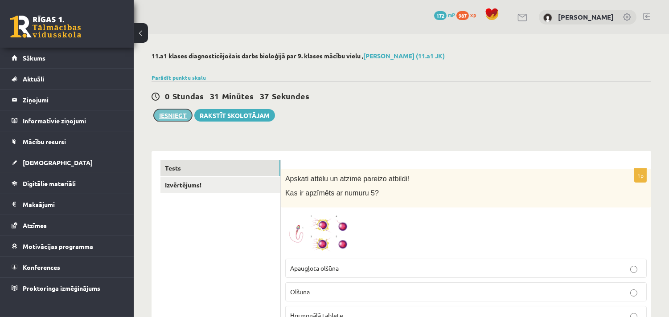
click at [173, 113] on button "Iesniegt" at bounding box center [173, 115] width 38 height 12
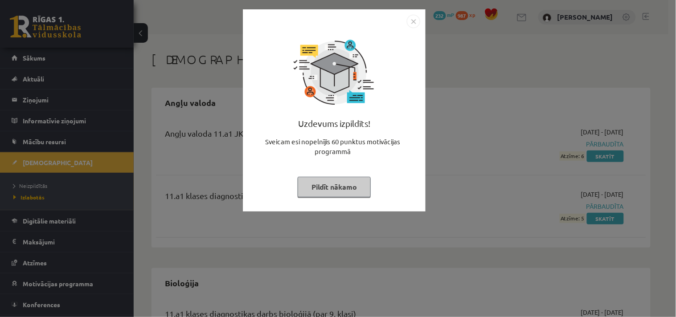
click at [350, 171] on div "Uzdevums izpildīts! Sveicam esi nopelnījis 60 punktus motivācijas programmā Pil…" at bounding box center [334, 117] width 172 height 178
click at [347, 184] on button "Pildīt nākamo" at bounding box center [334, 187] width 73 height 21
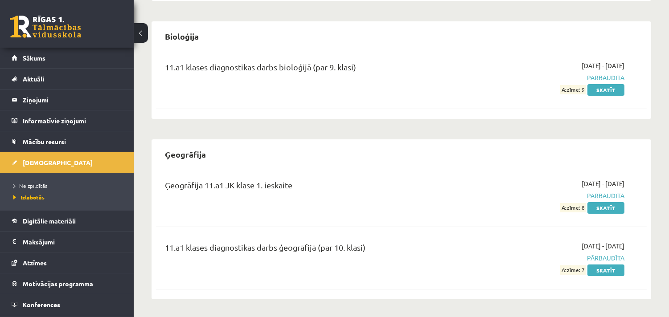
scroll to position [247, 0]
click at [618, 90] on link "Skatīt" at bounding box center [606, 90] width 37 height 12
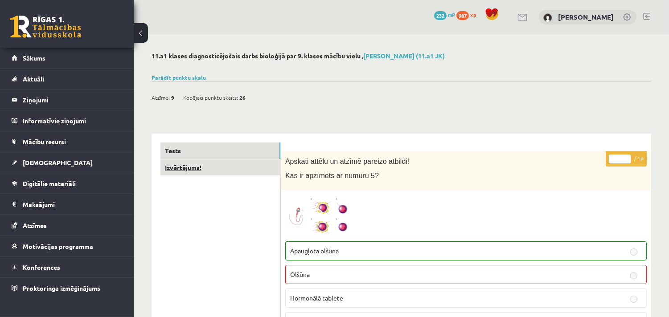
click at [235, 173] on link "Izvērtējums!" at bounding box center [221, 168] width 120 height 16
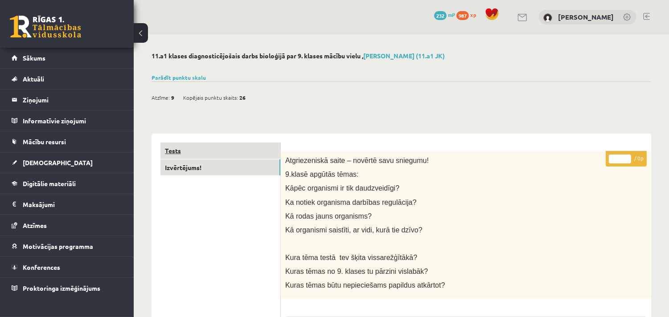
click at [239, 152] on link "Tests" at bounding box center [221, 151] width 120 height 16
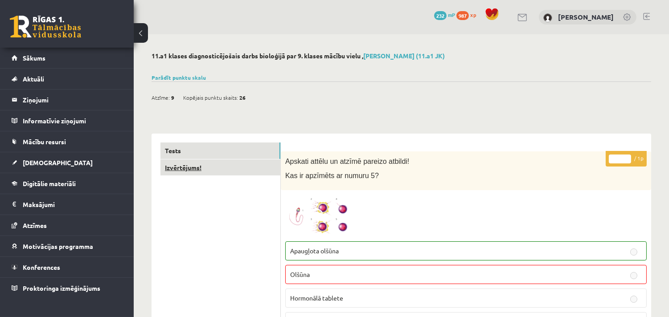
click at [219, 166] on link "Izvērtējums!" at bounding box center [221, 168] width 120 height 16
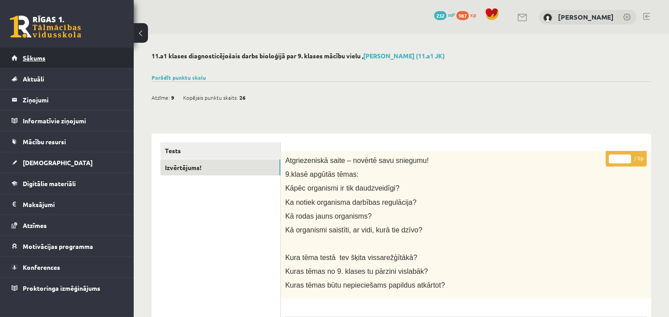
click at [37, 60] on span "Sākums" at bounding box center [34, 58] width 23 height 8
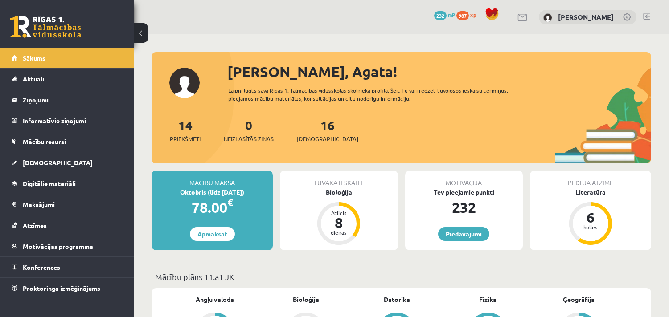
scroll to position [148, 0]
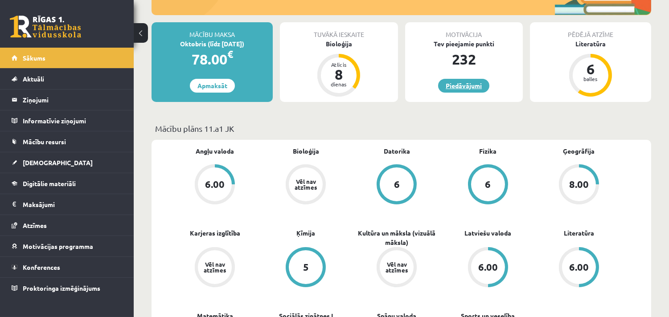
click at [471, 88] on link "Piedāvājumi" at bounding box center [463, 86] width 51 height 14
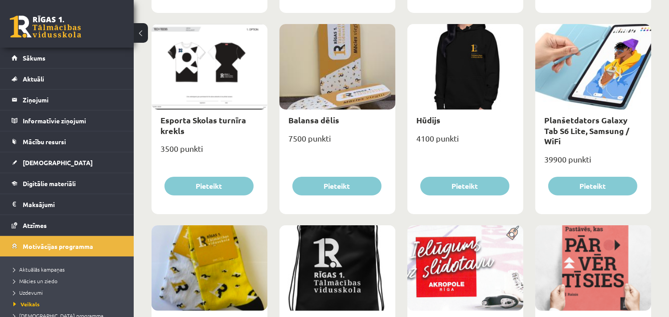
scroll to position [545, 0]
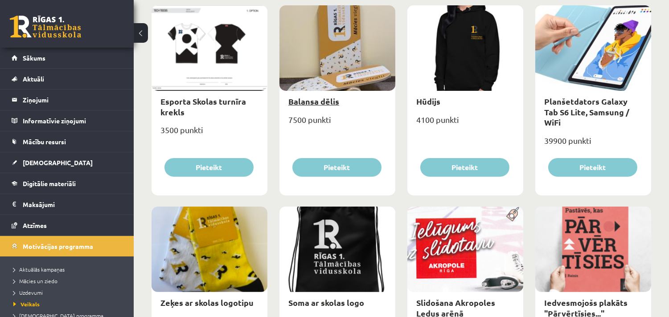
click at [323, 100] on link "Balansa dēlis" at bounding box center [314, 101] width 51 height 10
type input "*"
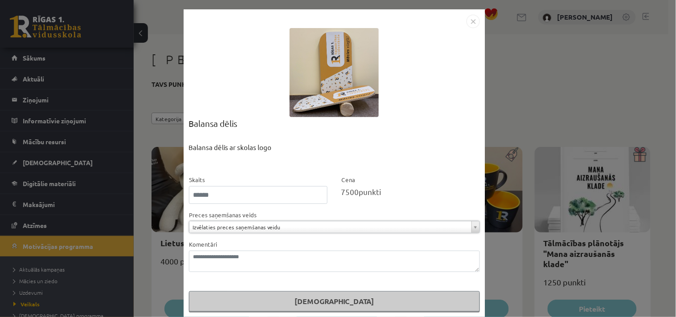
click at [467, 24] on img "Close" at bounding box center [473, 21] width 13 height 13
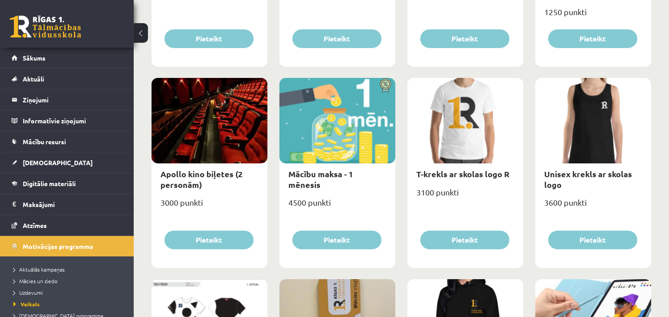
scroll to position [297, 0]
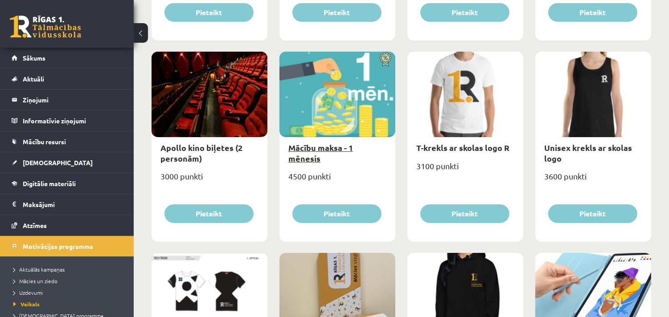
click at [321, 146] on link "Mācību maksa - 1 mēnesis" at bounding box center [321, 153] width 65 height 21
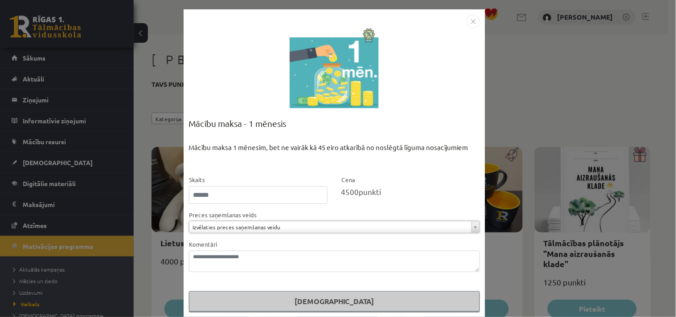
click at [473, 25] on img "Close" at bounding box center [473, 21] width 13 height 13
